Goal: Task Accomplishment & Management: Manage account settings

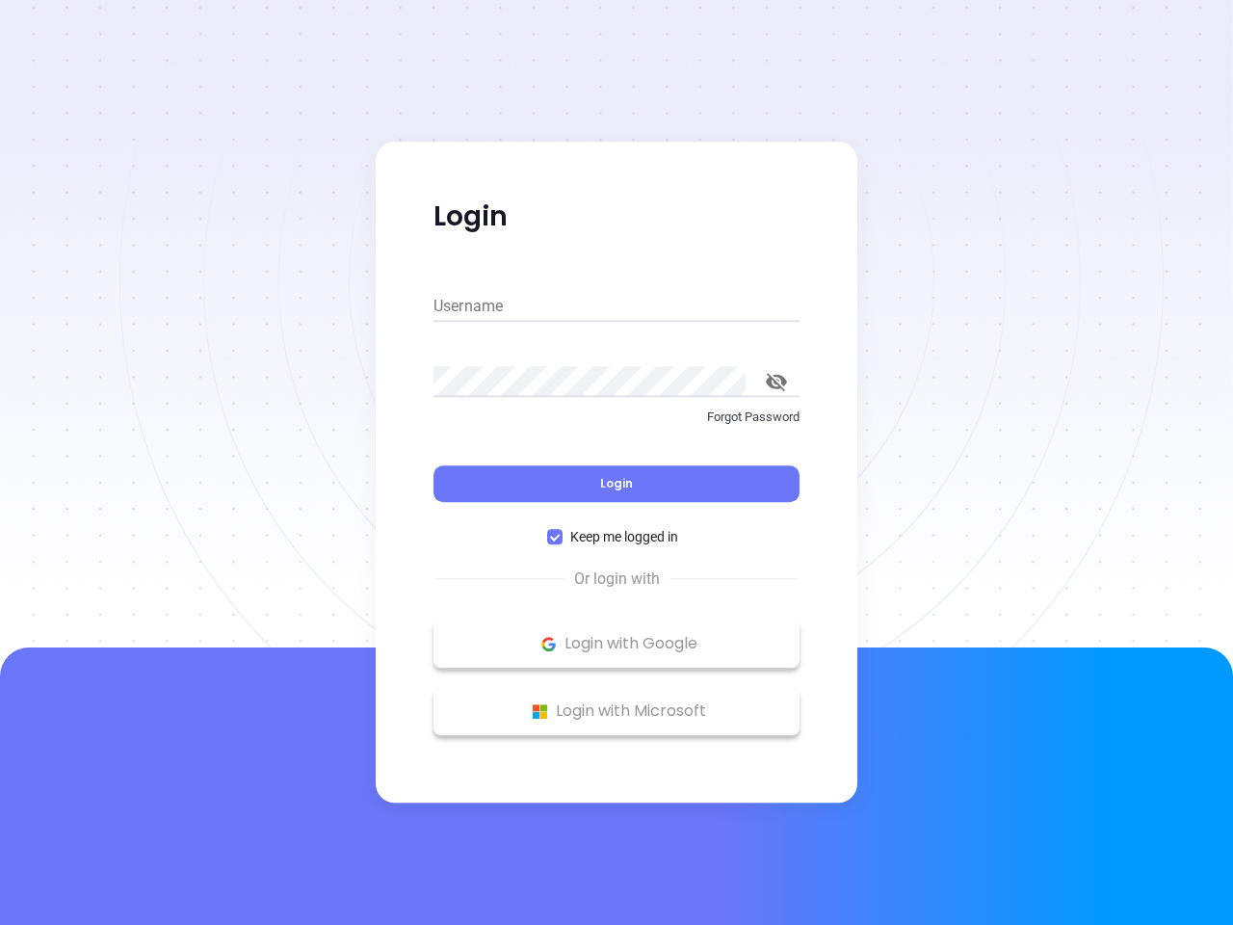
click at [617, 463] on div "Login" at bounding box center [617, 472] width 366 height 60
click at [617, 306] on input "Username" at bounding box center [617, 306] width 366 height 31
click at [777, 382] on icon "toggle password visibility" at bounding box center [776, 382] width 21 height 18
click at [617, 484] on span "Login" at bounding box center [616, 483] width 33 height 16
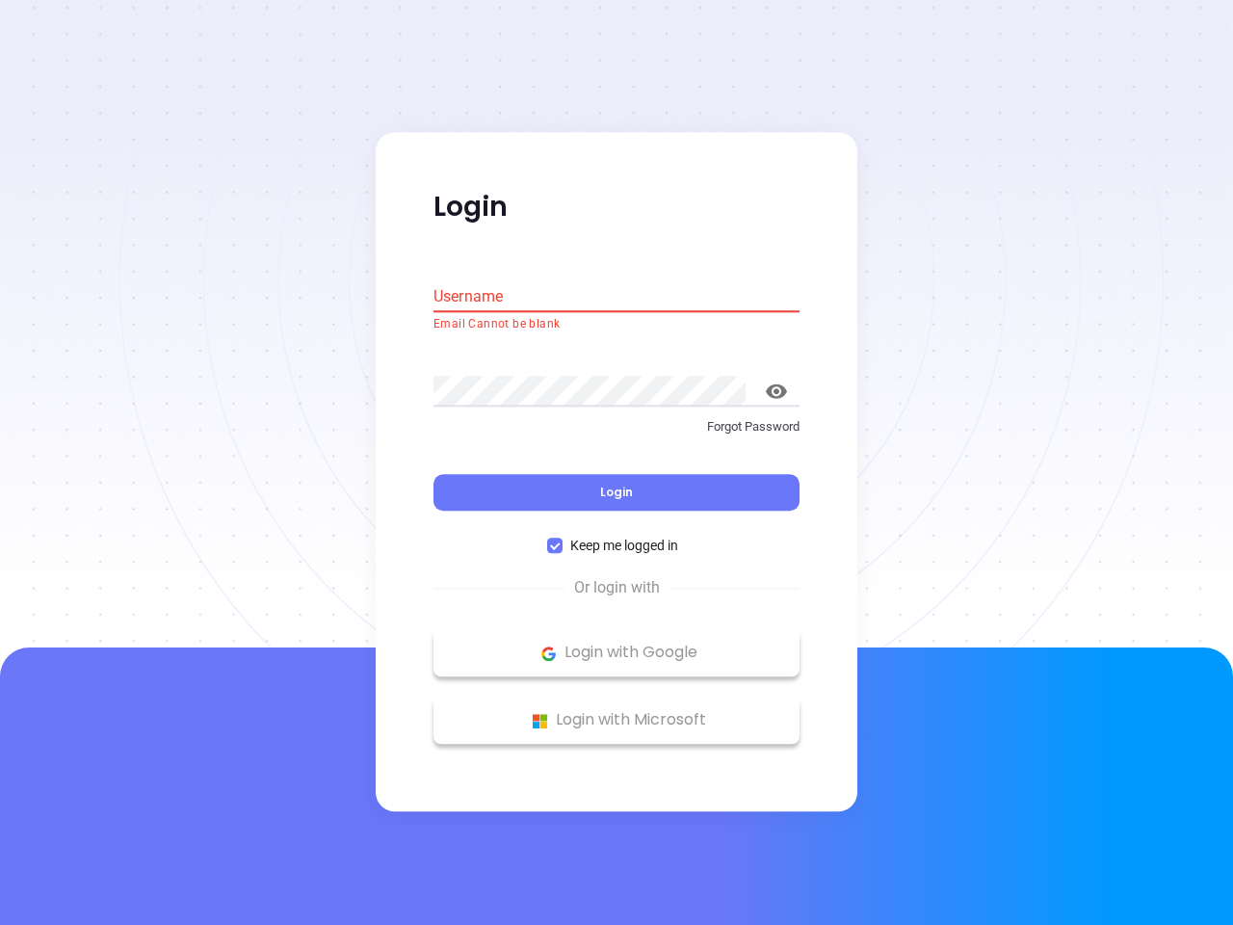
click at [617, 537] on span "Keep me logged in" at bounding box center [624, 546] width 123 height 21
click at [563, 539] on input "Keep me logged in" at bounding box center [554, 546] width 15 height 15
checkbox input "false"
click at [617, 644] on p "Login with Google" at bounding box center [616, 653] width 347 height 29
click at [617, 711] on p "Login with Microsoft" at bounding box center [616, 720] width 347 height 29
